Goal: Information Seeking & Learning: Learn about a topic

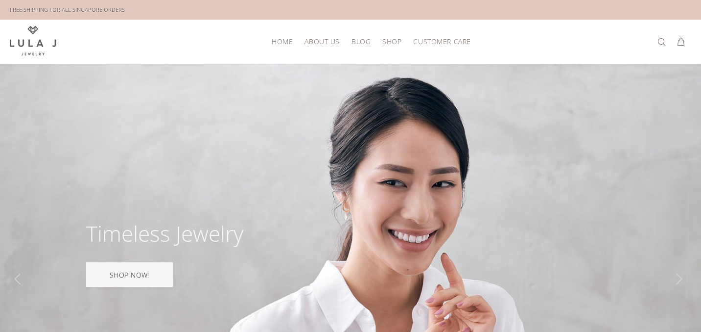
click at [362, 42] on span "BLOG" at bounding box center [361, 41] width 19 height 7
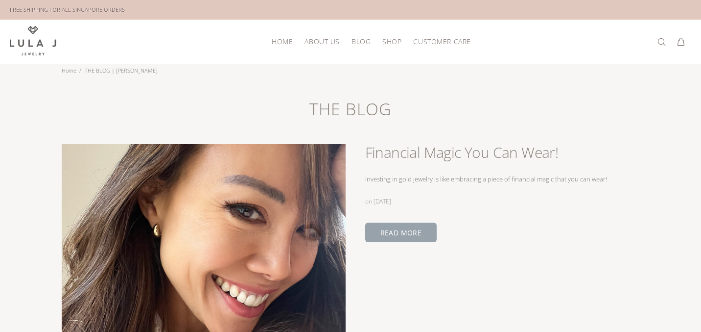
click at [409, 228] on link "READ MORE" at bounding box center [401, 232] width 72 height 20
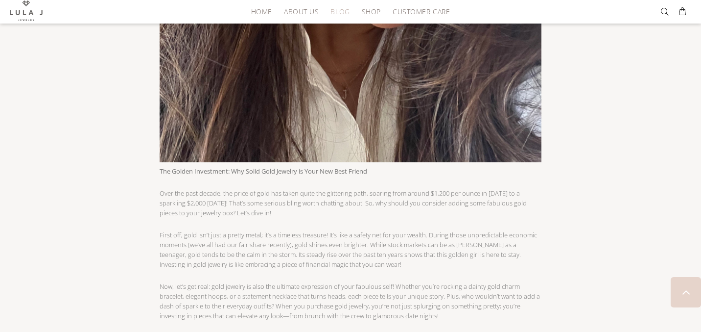
scroll to position [446, 0]
